Goal: Information Seeking & Learning: Learn about a topic

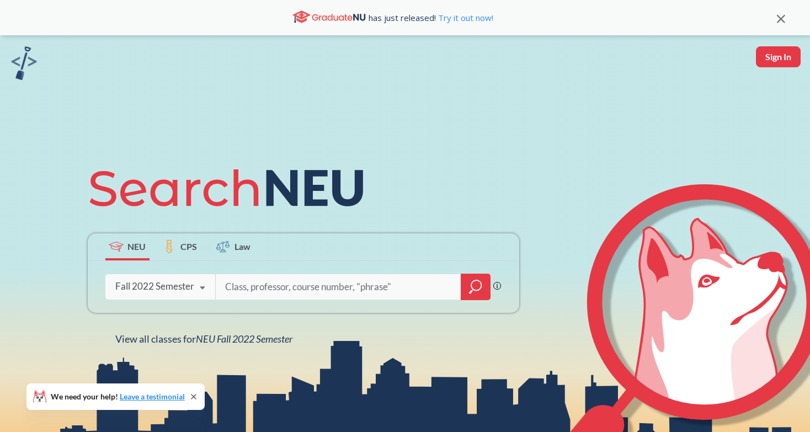
click at [184, 280] on div "Fall 2022 Semester Fall 2025 Semester Summer 2 2025 Semester Summer Full 2025 S…" at bounding box center [160, 287] width 110 height 28
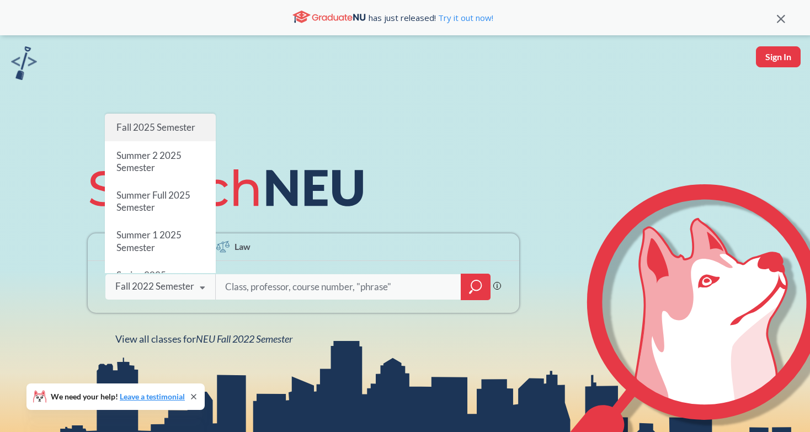
click at [183, 132] on span "Fall 2025 Semester" at bounding box center [155, 127] width 79 height 12
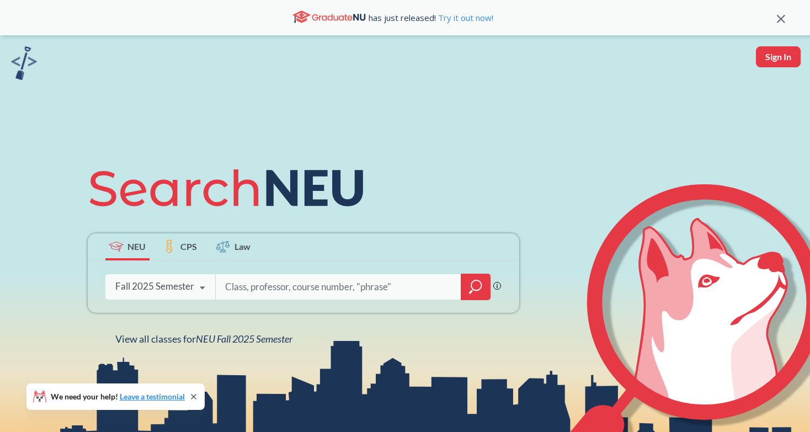
click at [296, 290] on input "search" at bounding box center [339, 286] width 230 height 23
click at [227, 286] on input "search" at bounding box center [339, 286] width 230 height 23
type input "difference and diversity"
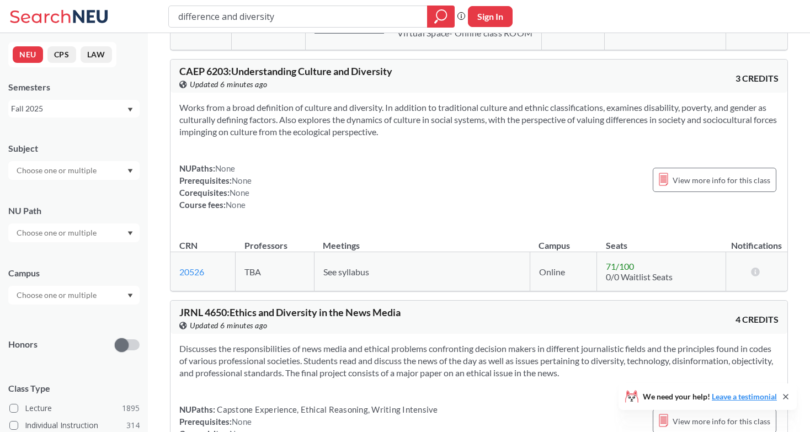
scroll to position [342, 0]
click at [81, 232] on input "text" at bounding box center [57, 232] width 93 height 13
type input "diff"
click at [93, 254] on span "( 114 )" at bounding box center [97, 257] width 18 height 9
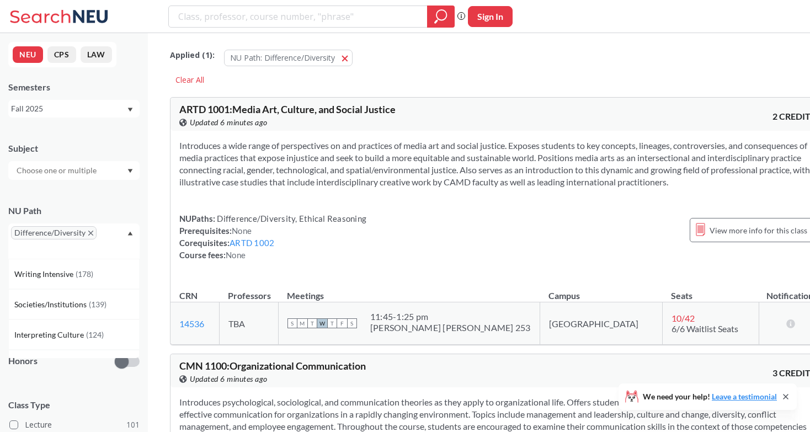
click at [126, 233] on div "Difference/Diversity" at bounding box center [73, 240] width 131 height 35
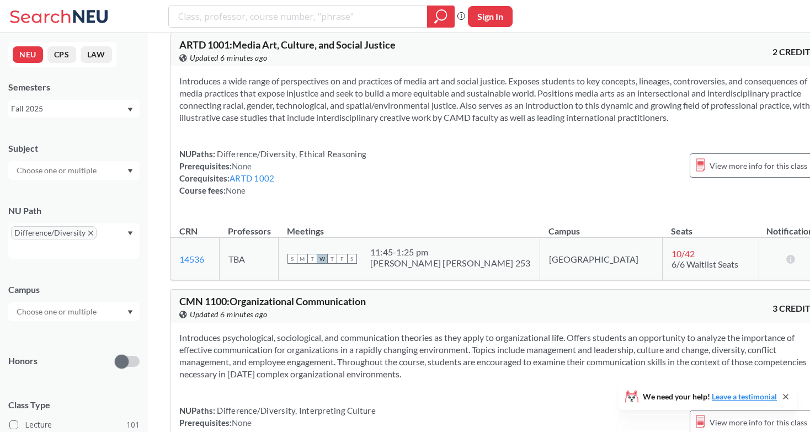
click at [110, 172] on div at bounding box center [73, 170] width 131 height 19
click at [116, 168] on div at bounding box center [73, 170] width 131 height 19
click at [120, 159] on div "Subject" at bounding box center [73, 155] width 131 height 49
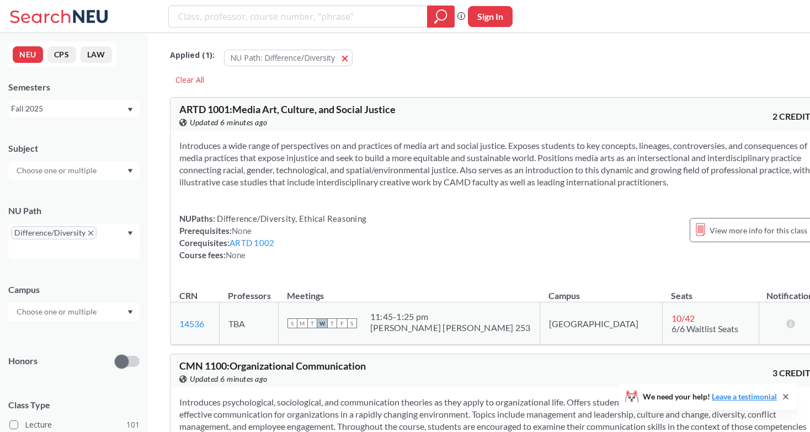
click at [120, 313] on div at bounding box center [73, 311] width 131 height 19
click at [97, 326] on div "Boston ( 109 )" at bounding box center [73, 336] width 131 height 30
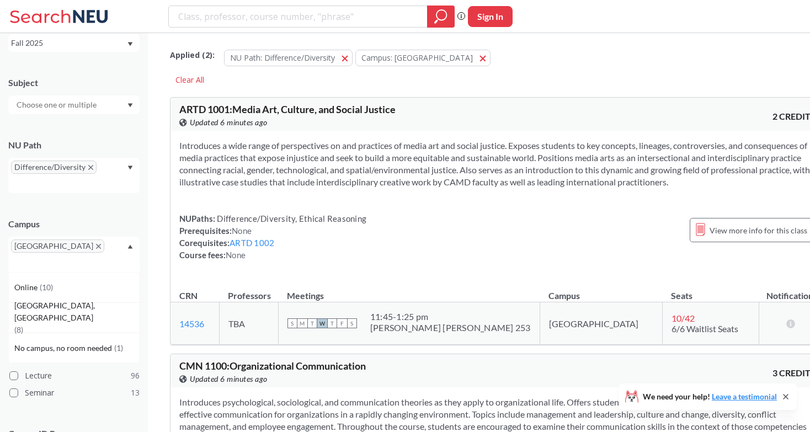
scroll to position [67, 0]
click at [127, 243] on div "[GEOGRAPHIC_DATA]" at bounding box center [73, 253] width 131 height 35
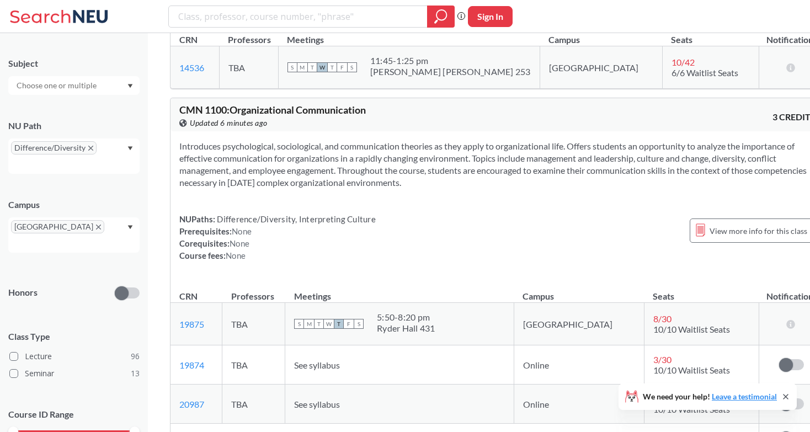
scroll to position [130, 0]
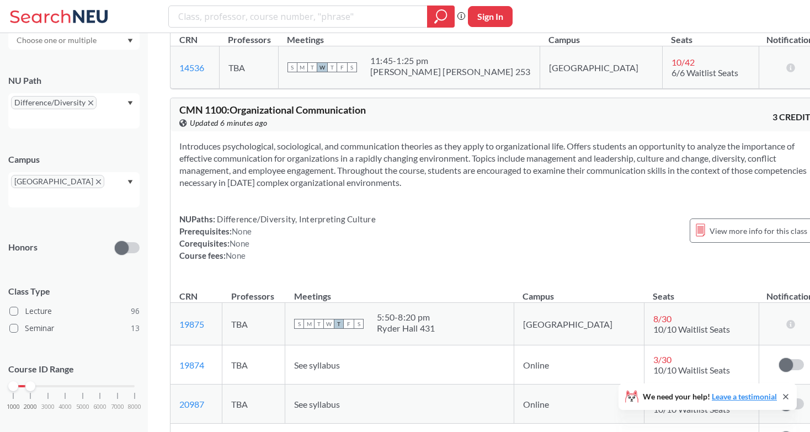
drag, startPoint x: 134, startPoint y: 371, endPoint x: 14, endPoint y: 374, distance: 120.3
click at [25, 381] on div at bounding box center [30, 386] width 10 height 10
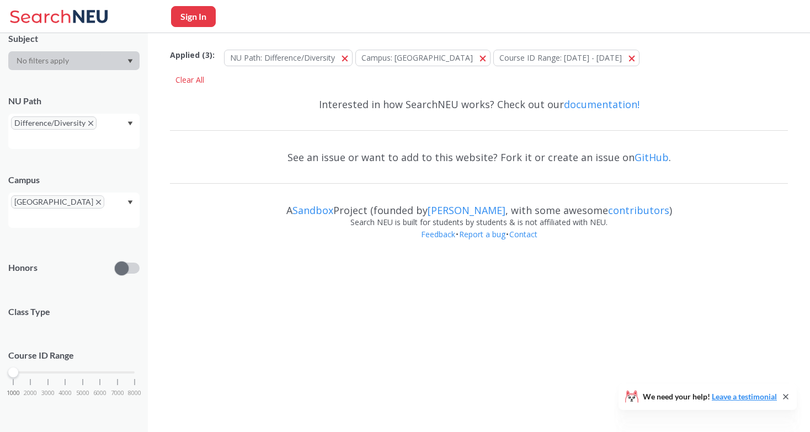
scroll to position [96, 0]
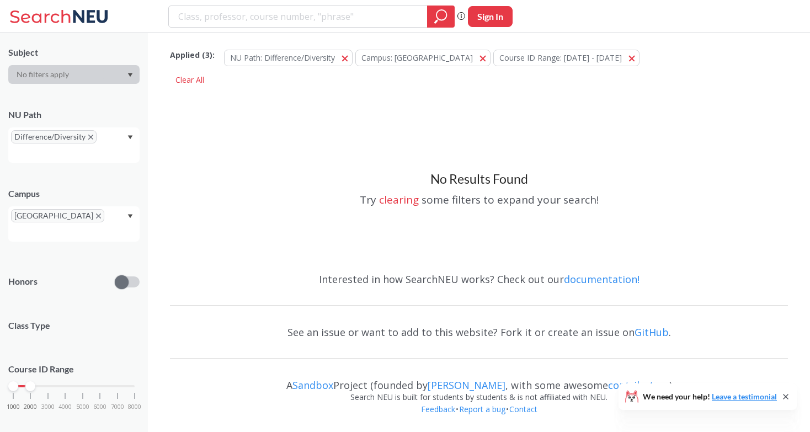
drag, startPoint x: 12, startPoint y: 371, endPoint x: 33, endPoint y: 371, distance: 21.0
click at [33, 381] on div at bounding box center [30, 386] width 10 height 10
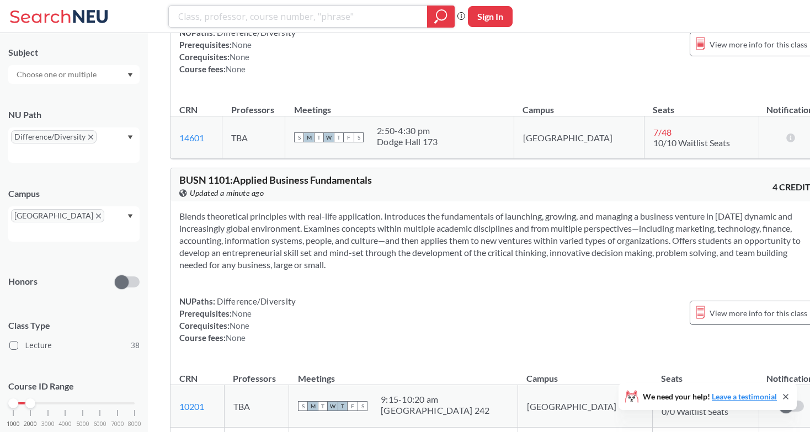
scroll to position [832, 0]
